Goal: Information Seeking & Learning: Learn about a topic

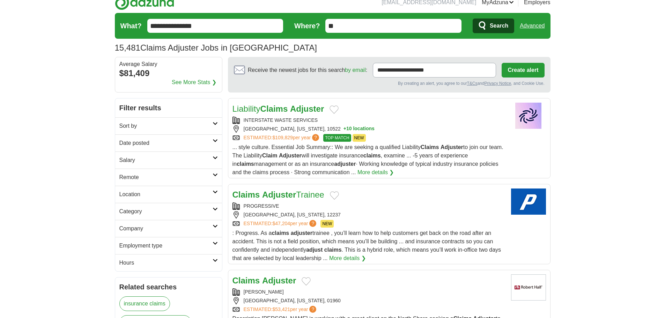
scroll to position [6, 0]
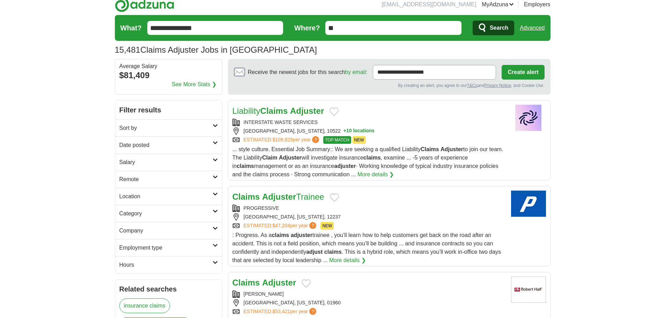
click at [368, 174] on link "More details ❯" at bounding box center [376, 174] width 37 height 8
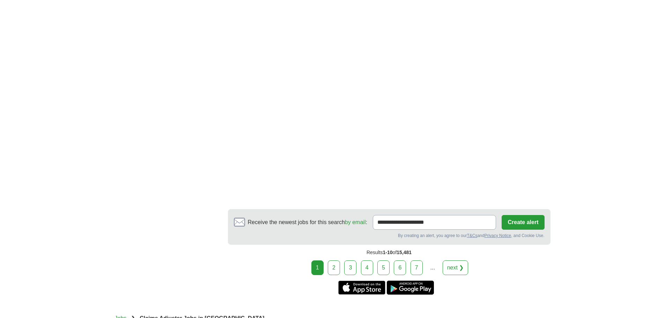
scroll to position [1220, 0]
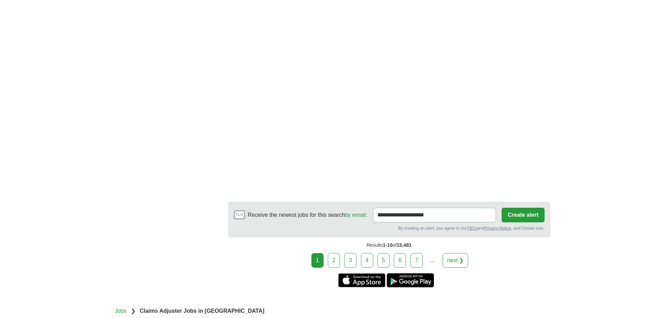
click at [333, 261] on link "2" at bounding box center [334, 260] width 12 height 15
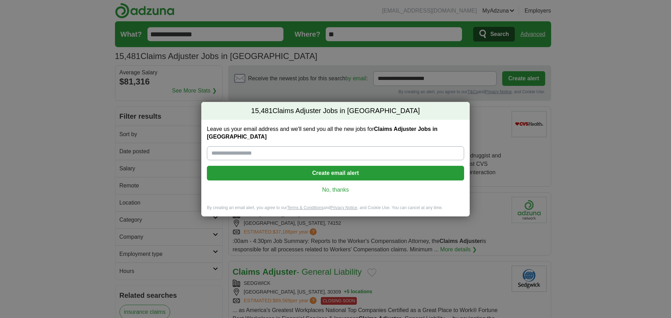
click at [347, 189] on link "No, thanks" at bounding box center [335, 190] width 246 height 8
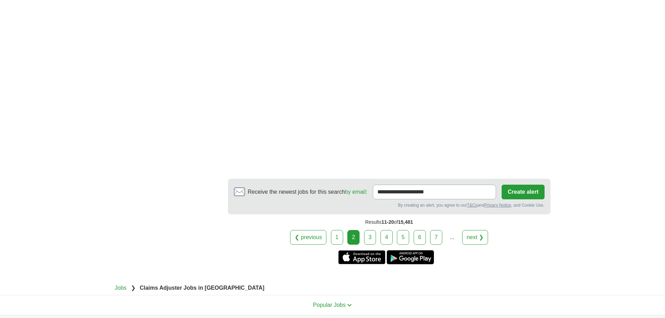
scroll to position [1270, 0]
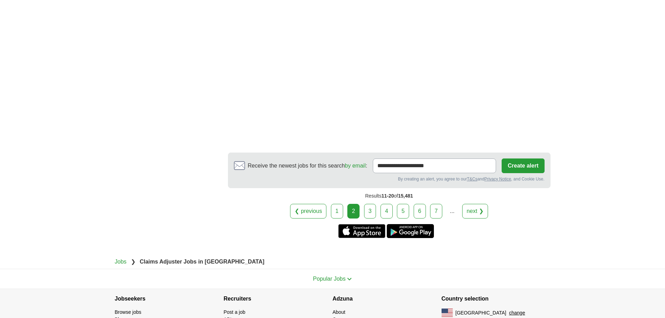
click at [371, 209] on link "3" at bounding box center [370, 211] width 12 height 15
click at [372, 214] on link "3" at bounding box center [370, 211] width 12 height 15
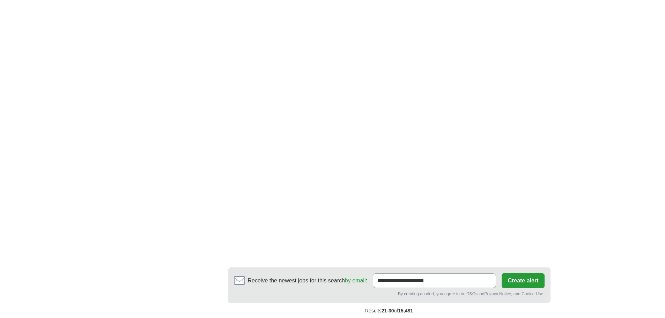
scroll to position [1064, 0]
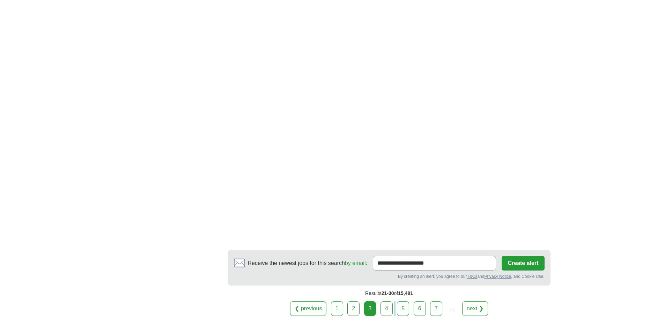
click at [398, 311] on div "❮ previous 1 2 3 4 5 6 7 ... next ❯" at bounding box center [389, 308] width 323 height 15
click at [390, 305] on link "4" at bounding box center [387, 308] width 12 height 15
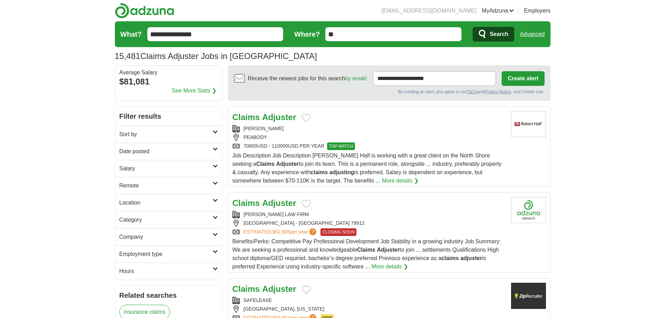
click at [390, 180] on link "More details ❯" at bounding box center [400, 181] width 37 height 8
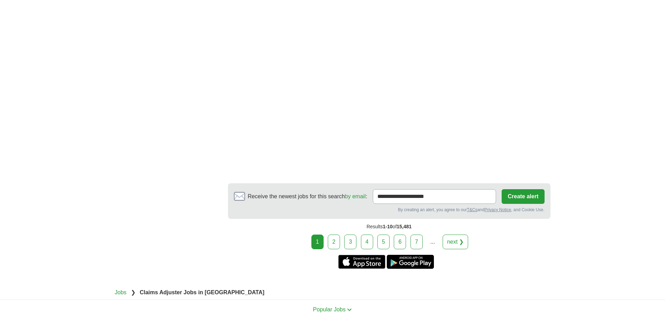
scroll to position [1260, 0]
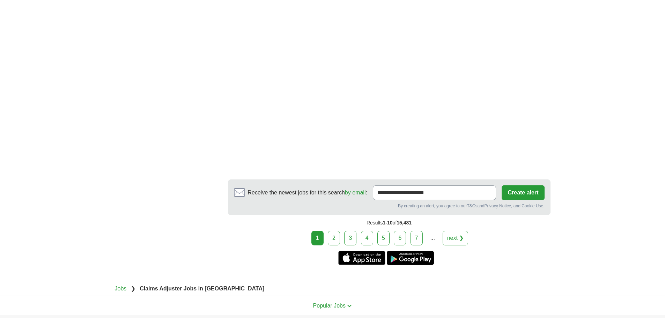
click at [382, 236] on link "5" at bounding box center [384, 238] width 12 height 15
